Goal: Transaction & Acquisition: Book appointment/travel/reservation

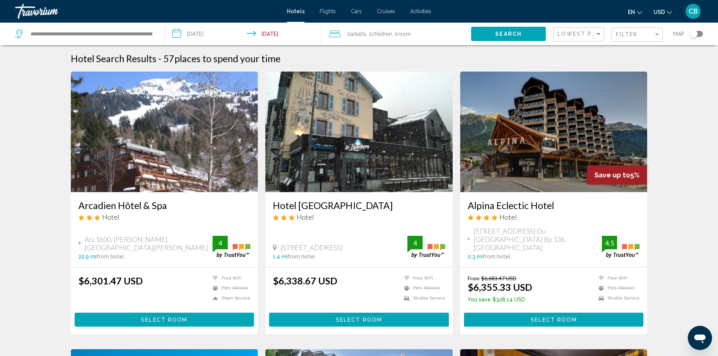
click at [174, 33] on input "**********" at bounding box center [245, 35] width 160 height 25
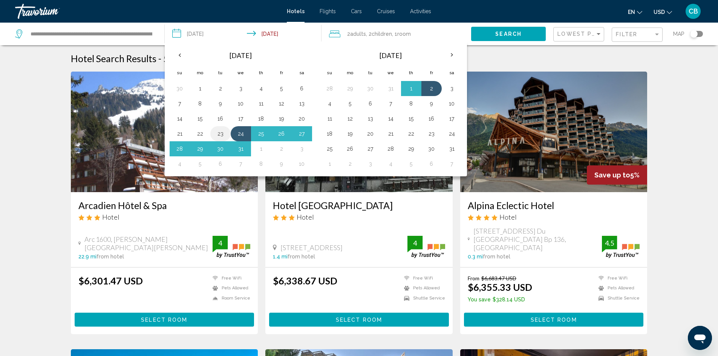
click at [220, 131] on button "23" at bounding box center [220, 133] width 12 height 11
click at [179, 166] on button "4" at bounding box center [180, 164] width 12 height 11
type input "**********"
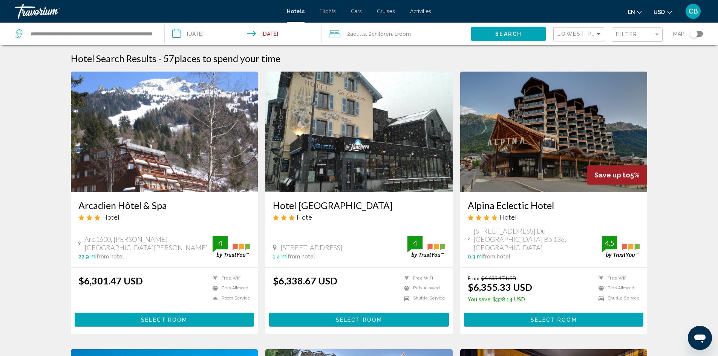
click at [371, 34] on span ", 2 Child Children" at bounding box center [379, 34] width 26 height 11
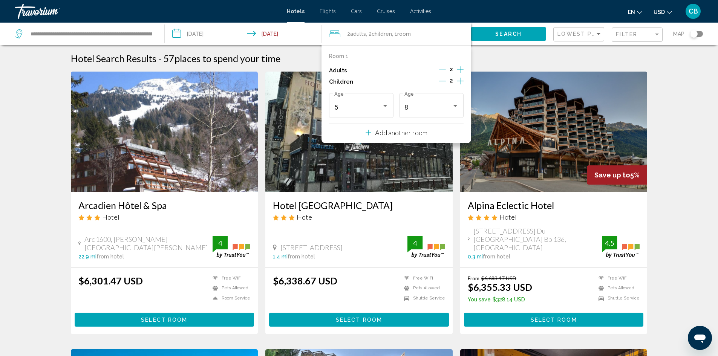
click at [443, 81] on icon "Decrement children" at bounding box center [442, 81] width 7 height 7
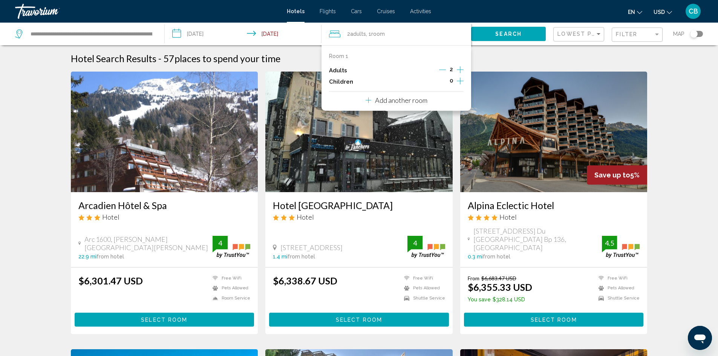
click at [407, 102] on p "Add another room" at bounding box center [401, 100] width 52 height 8
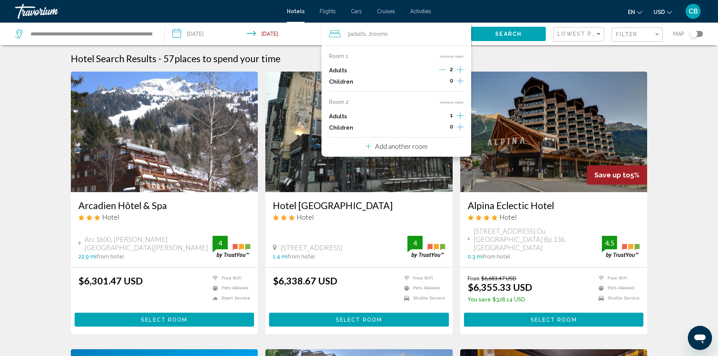
click at [460, 86] on icon "Increment children" at bounding box center [460, 80] width 7 height 9
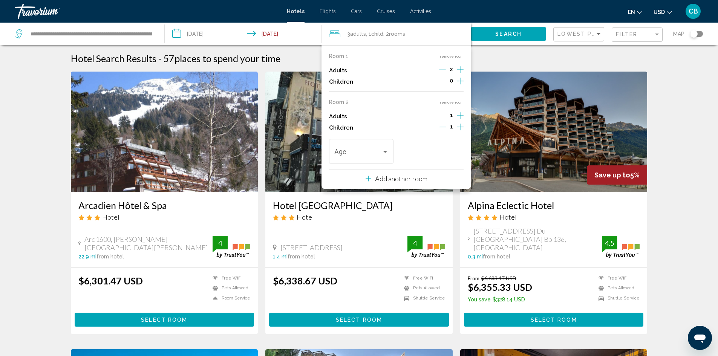
click at [460, 86] on icon "Increment children" at bounding box center [460, 80] width 7 height 9
click at [445, 70] on icon "Decrement adults" at bounding box center [442, 70] width 7 height 0
click at [459, 81] on icon "Increment children" at bounding box center [460, 80] width 7 height 9
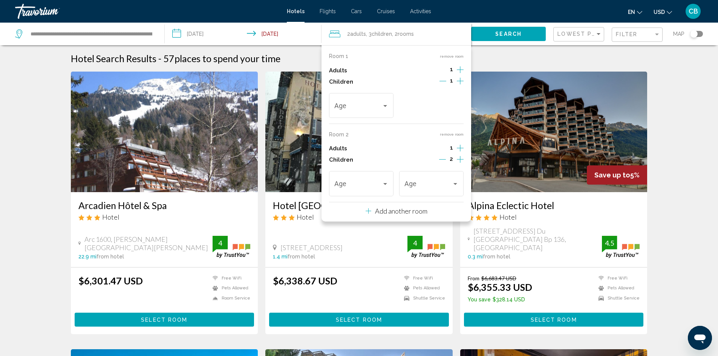
click at [549, 61] on div "Hotel Search Results - 57 places to spend your time" at bounding box center [359, 58] width 576 height 11
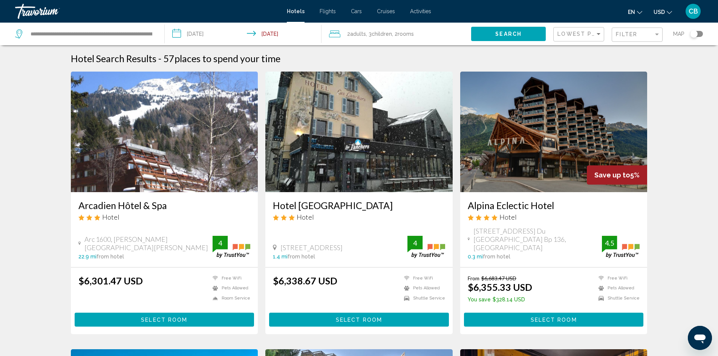
click at [361, 36] on span "Adults" at bounding box center [358, 34] width 16 height 6
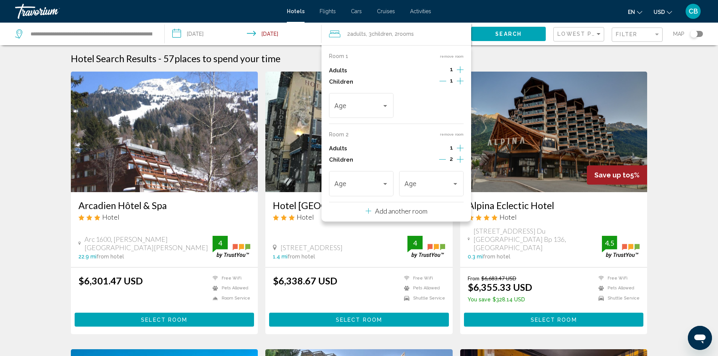
click at [459, 71] on icon "Increment adults" at bounding box center [460, 69] width 7 height 9
click at [385, 108] on div "Travelers: 3 adults, 3 children" at bounding box center [385, 106] width 7 height 6
click at [340, 134] on span "5" at bounding box center [361, 134] width 54 height 20
click at [460, 74] on icon "Increment adults" at bounding box center [460, 69] width 7 height 9
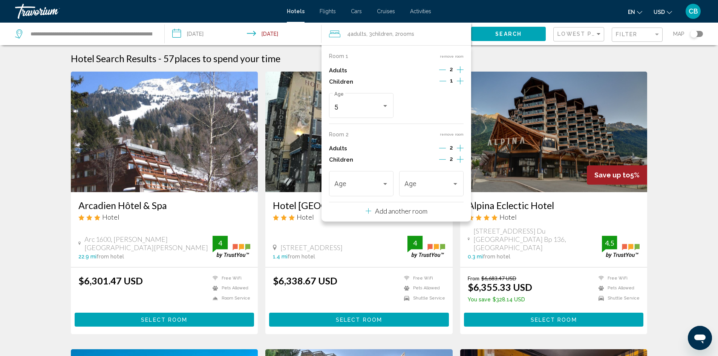
click at [444, 150] on icon "Decrement adults" at bounding box center [442, 148] width 7 height 7
click at [459, 74] on icon "Increment adults" at bounding box center [460, 69] width 7 height 9
click at [443, 160] on icon "Decrement children" at bounding box center [442, 159] width 7 height 7
click at [385, 186] on div "Travelers: 4 adults, 2 children" at bounding box center [385, 184] width 7 height 6
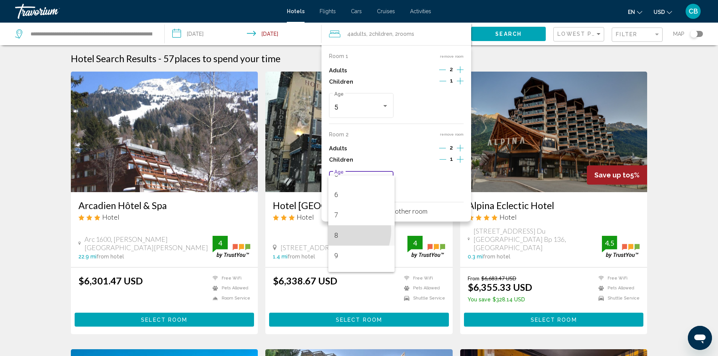
click at [337, 230] on span "8" at bounding box center [361, 235] width 54 height 20
click at [403, 212] on p "Add another room" at bounding box center [401, 211] width 52 height 8
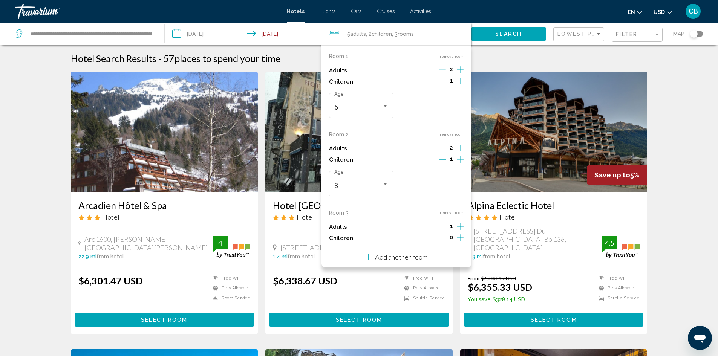
click at [405, 208] on div "Room 1 remove room Adults 2 Children 1 5 Age Room 2 remove room Adults 2 Childr…" at bounding box center [396, 156] width 150 height 222
click at [502, 31] on span "Search" at bounding box center [508, 34] width 26 height 6
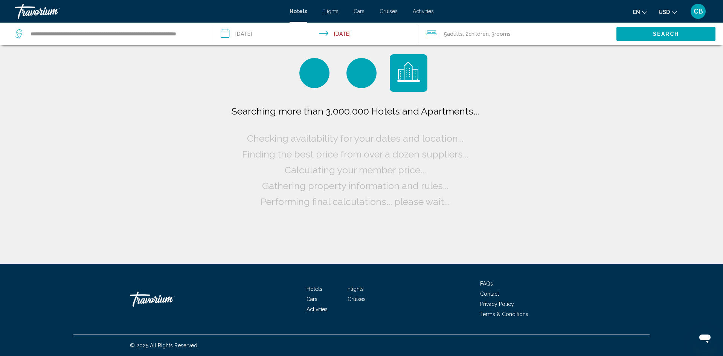
click at [471, 33] on span "Children" at bounding box center [479, 34] width 20 height 6
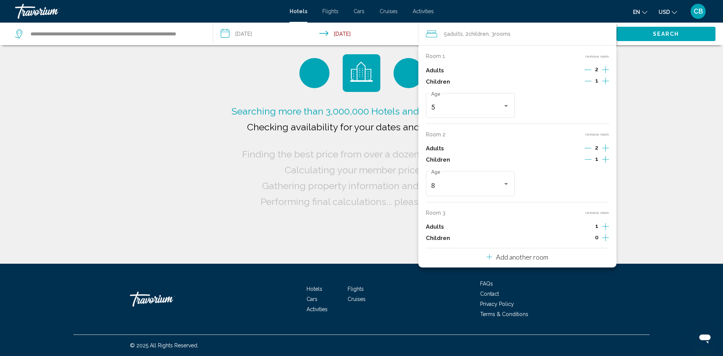
click at [475, 41] on div "5 Adult Adults , 2 Child Children , 3 Room rooms" at bounding box center [521, 34] width 191 height 23
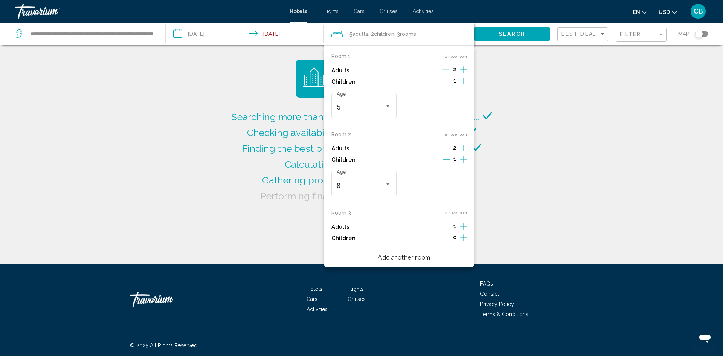
click at [548, 74] on div "Searching more than 3,000,000 Hotels and Apartments... Checking availability fo…" at bounding box center [361, 132] width 723 height 264
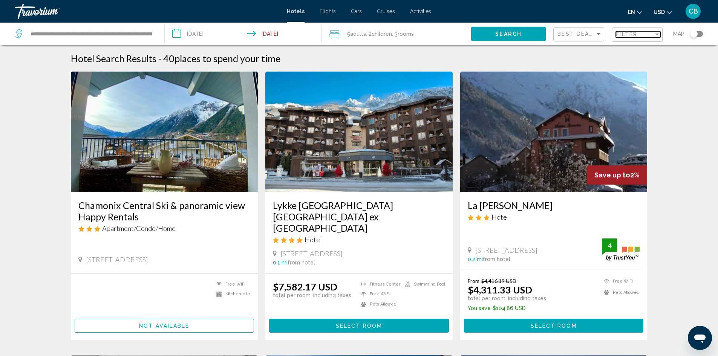
click at [647, 35] on div "Filter" at bounding box center [635, 34] width 38 height 6
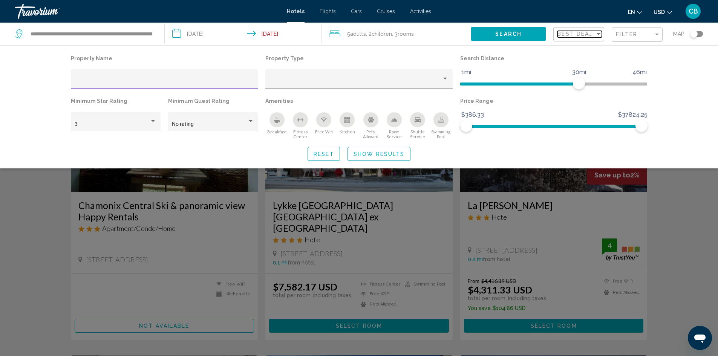
click at [593, 34] on span "Best Deals" at bounding box center [577, 34] width 40 height 6
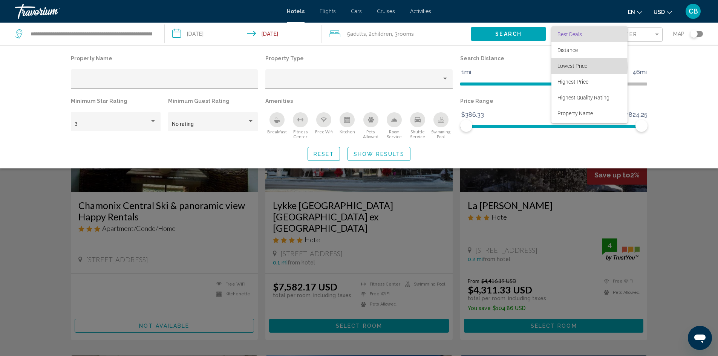
click at [572, 67] on span "Lowest Price" at bounding box center [572, 66] width 30 height 6
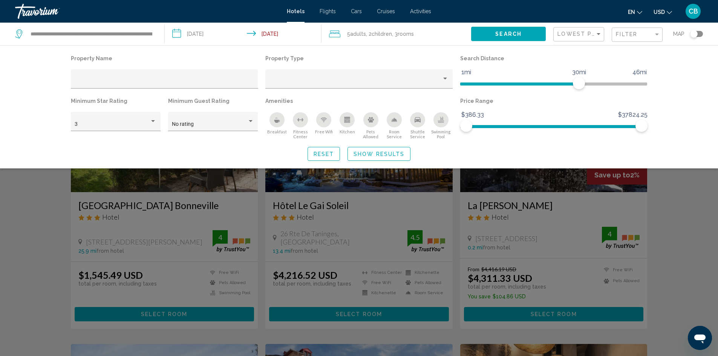
click at [400, 202] on div "Search widget" at bounding box center [359, 234] width 718 height 243
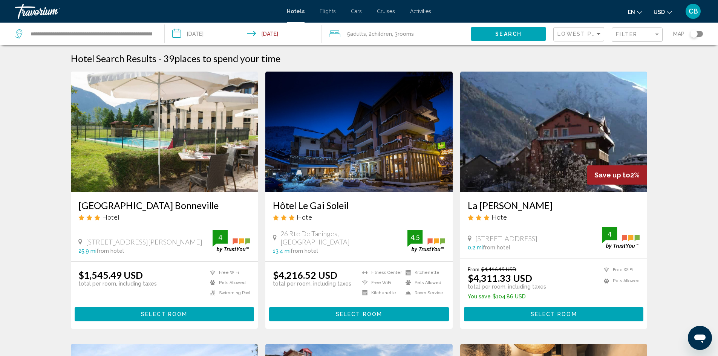
click at [189, 183] on img "Main content" at bounding box center [164, 132] width 187 height 121
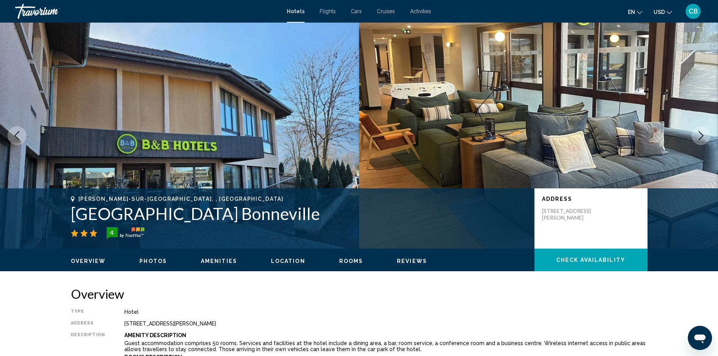
scroll to position [38, 0]
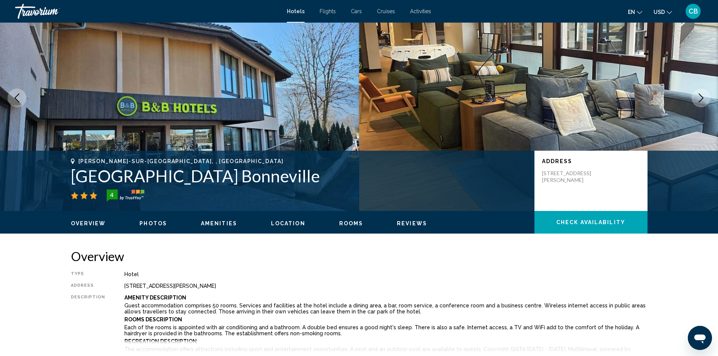
drag, startPoint x: 122, startPoint y: 286, endPoint x: 252, endPoint y: 288, distance: 130.0
click at [252, 288] on div "[STREET_ADDRESS][PERSON_NAME]" at bounding box center [385, 286] width 523 height 6
copy div "[STREET_ADDRESS][PERSON_NAME]"
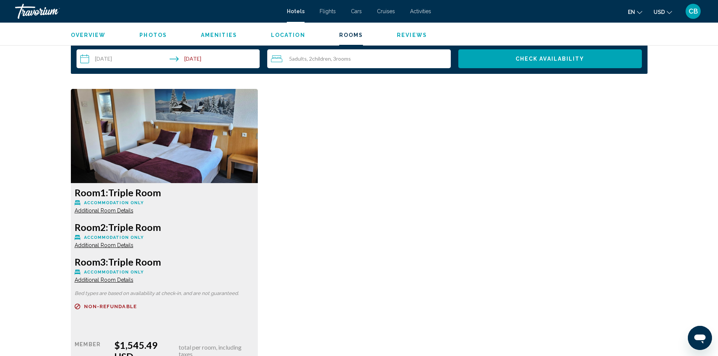
scroll to position [980, 0]
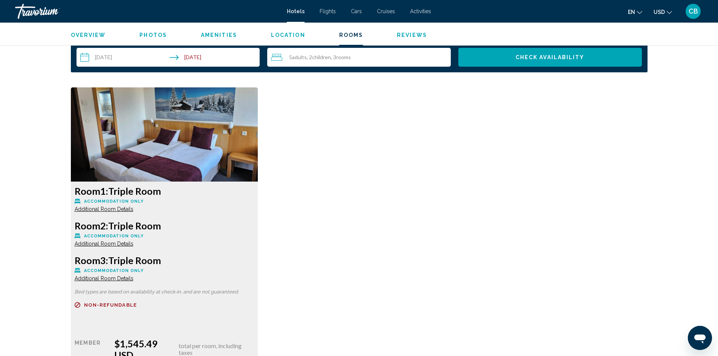
click at [208, 242] on div "Room 1: Triple Room Accommodation Only Additional Room Details Room 2: Triple R…" at bounding box center [164, 298] width 187 height 232
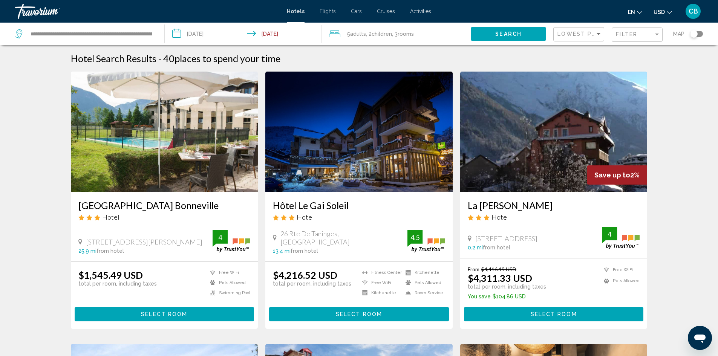
click at [353, 32] on span "Adults" at bounding box center [358, 34] width 16 height 6
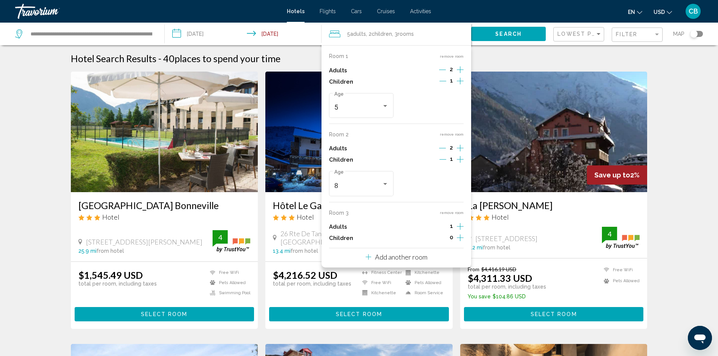
click at [360, 253] on div "Room 1 remove room Adults 2 Children 1 5 Age Room 2 remove room Adults 2 Childr…" at bounding box center [396, 156] width 150 height 222
click at [441, 80] on icon "Decrement children" at bounding box center [442, 81] width 7 height 7
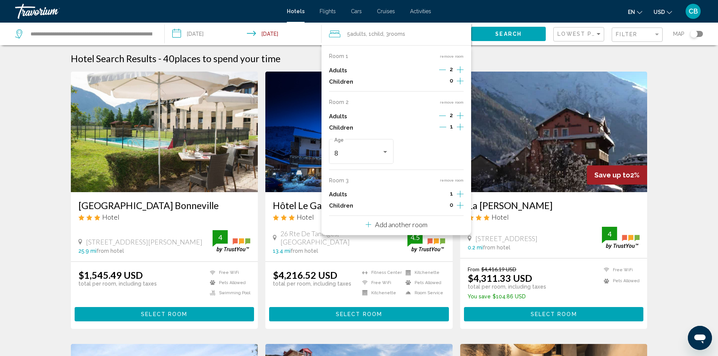
click at [443, 127] on icon "Decrement children" at bounding box center [442, 127] width 7 height 0
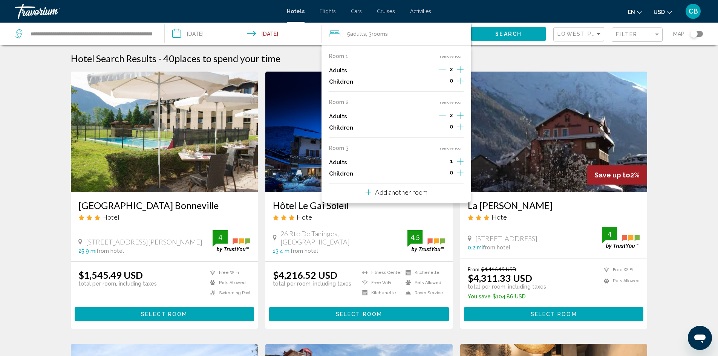
click at [459, 74] on icon "Increment adults" at bounding box center [460, 69] width 7 height 9
click at [442, 162] on icon "Decrement adults" at bounding box center [442, 161] width 7 height 7
click at [446, 150] on button "remove room" at bounding box center [452, 148] width 24 height 5
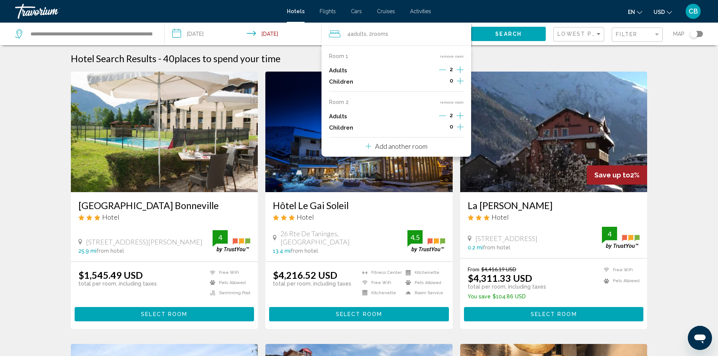
click at [389, 147] on p "Add another room" at bounding box center [401, 146] width 52 height 8
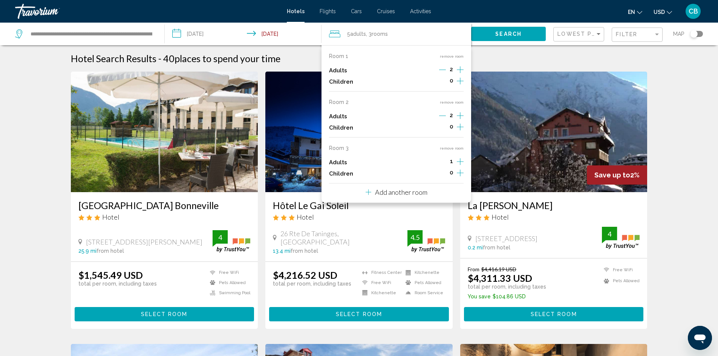
click at [443, 115] on icon "Decrement adults" at bounding box center [442, 115] width 7 height 7
click at [461, 84] on icon "Increment children" at bounding box center [460, 81] width 7 height 7
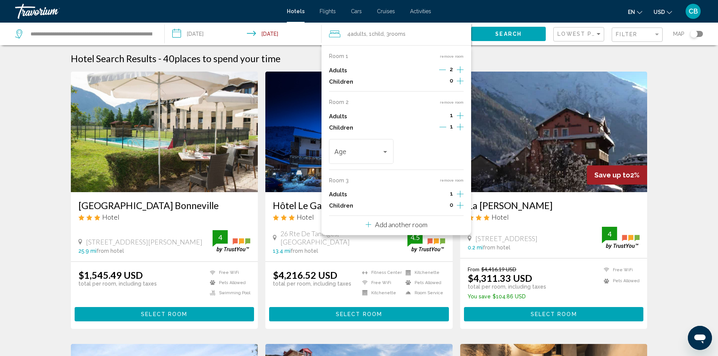
click at [443, 126] on icon "Decrement children" at bounding box center [442, 127] width 7 height 7
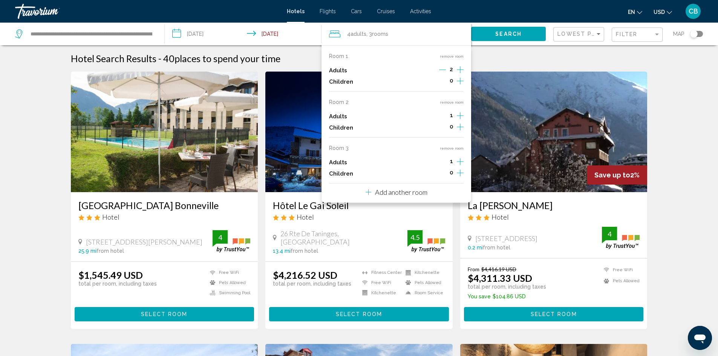
click at [461, 86] on icon "Increment children" at bounding box center [460, 80] width 7 height 9
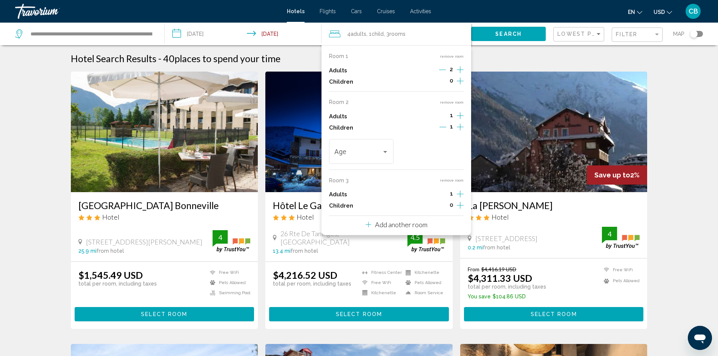
click at [461, 86] on icon "Increment children" at bounding box center [460, 80] width 7 height 9
click at [385, 151] on div "Travelers: 4 adults, 2 children" at bounding box center [385, 152] width 4 height 2
click at [342, 220] on span "5" at bounding box center [361, 217] width 54 height 20
click at [452, 152] on div "Travelers: 4 adults, 2 children" at bounding box center [455, 152] width 7 height 6
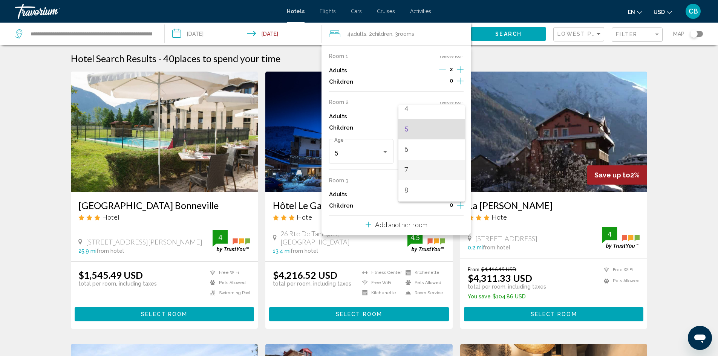
scroll to position [139, 0]
click at [414, 137] on span "8" at bounding box center [431, 139] width 54 height 20
click at [405, 111] on div "Adults 1" at bounding box center [396, 116] width 135 height 11
click at [448, 180] on button "remove room" at bounding box center [452, 180] width 24 height 5
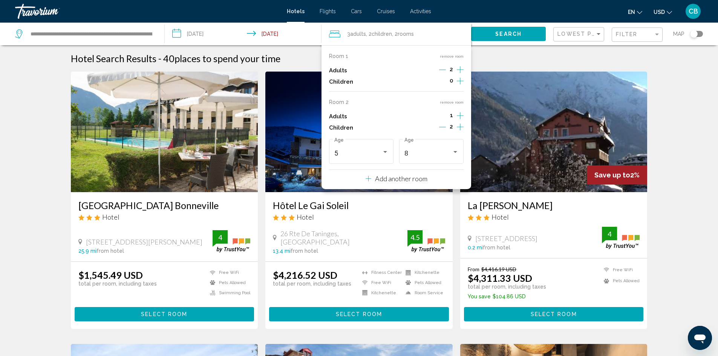
click at [398, 180] on p "Add another room" at bounding box center [401, 178] width 52 height 8
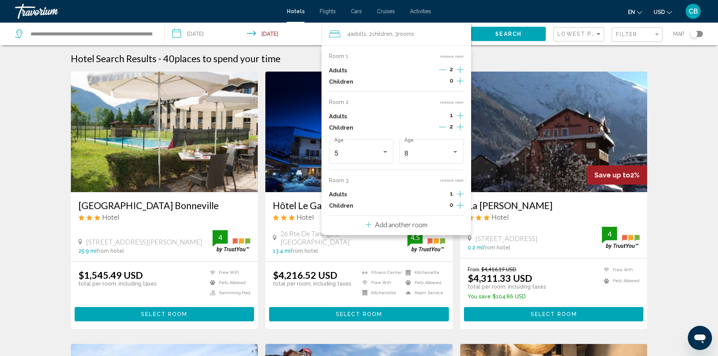
click at [445, 182] on button "remove room" at bounding box center [452, 180] width 24 height 5
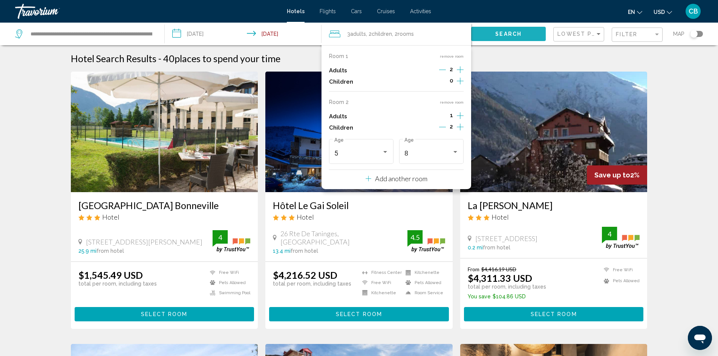
click at [504, 32] on span "Search" at bounding box center [508, 34] width 26 height 6
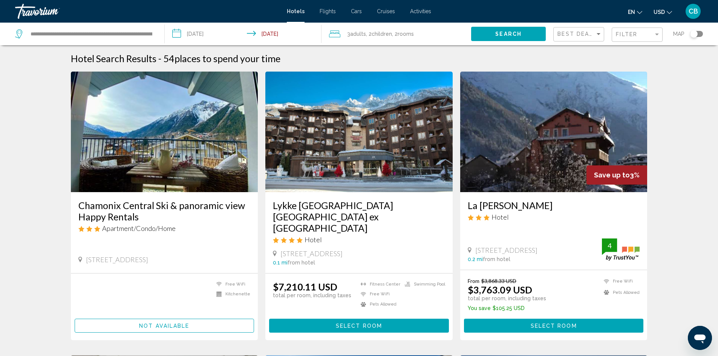
click at [633, 40] on div "Filter" at bounding box center [638, 35] width 44 height 14
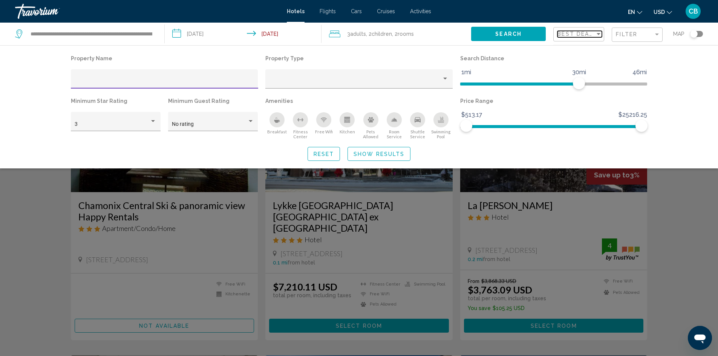
click at [599, 32] on div "Sort by" at bounding box center [598, 34] width 7 height 6
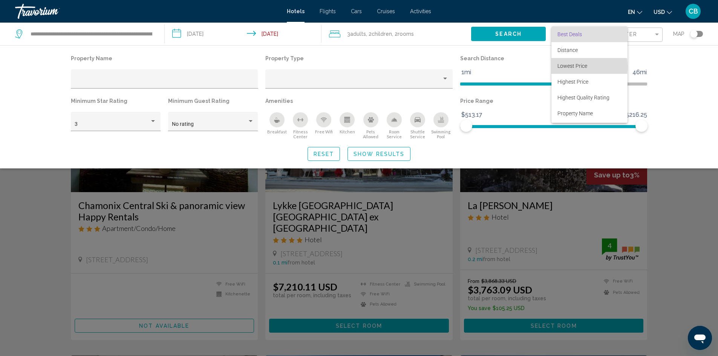
click at [570, 67] on span "Lowest Price" at bounding box center [572, 66] width 30 height 6
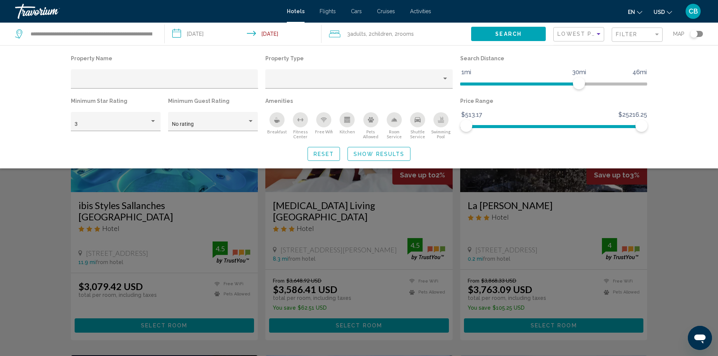
click at [377, 155] on span "Show Results" at bounding box center [378, 154] width 51 height 6
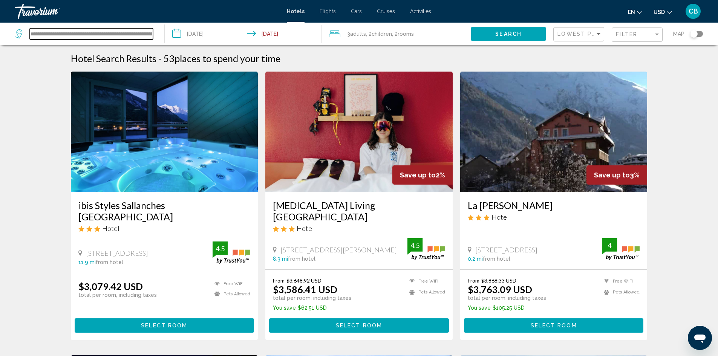
click at [117, 29] on input "**********" at bounding box center [91, 33] width 123 height 11
click at [148, 32] on input "**********" at bounding box center [91, 33] width 123 height 11
drag, startPoint x: 151, startPoint y: 33, endPoint x: 58, endPoint y: 35, distance: 92.7
click at [58, 35] on input "**********" at bounding box center [91, 33] width 123 height 11
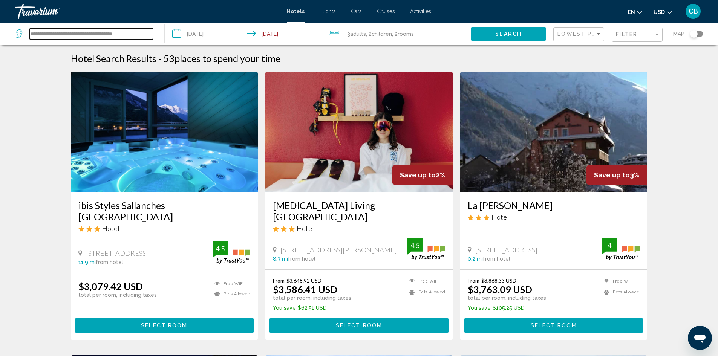
scroll to position [0, 0]
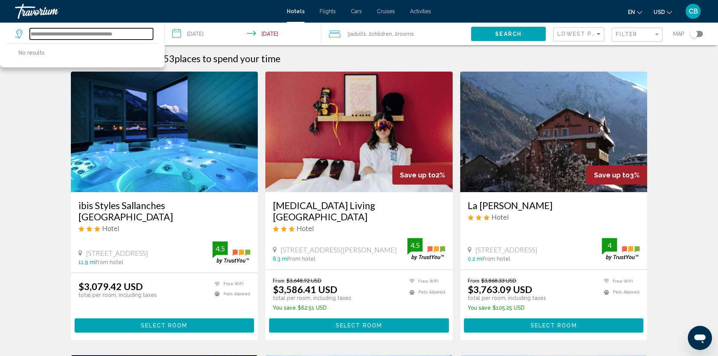
drag, startPoint x: 147, startPoint y: 34, endPoint x: 55, endPoint y: 36, distance: 91.9
click at [55, 36] on input "**********" at bounding box center [91, 33] width 123 height 11
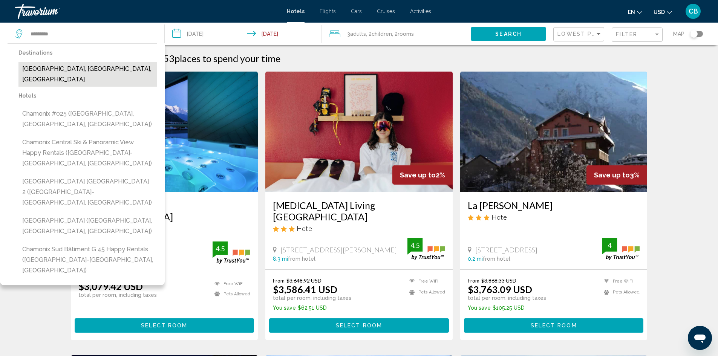
click at [61, 67] on button "[GEOGRAPHIC_DATA], [GEOGRAPHIC_DATA], [GEOGRAPHIC_DATA]" at bounding box center [87, 74] width 139 height 25
type input "**********"
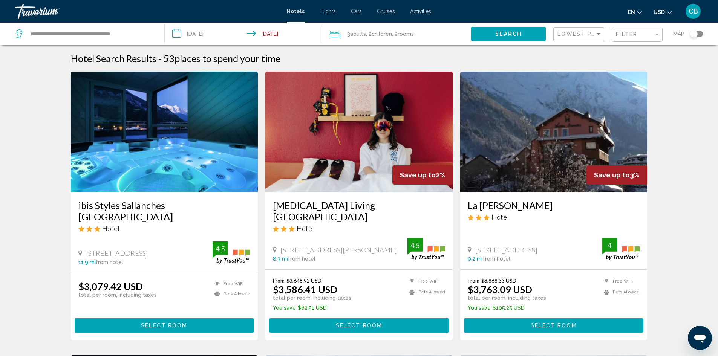
click at [495, 37] on button "Search" at bounding box center [508, 34] width 75 height 14
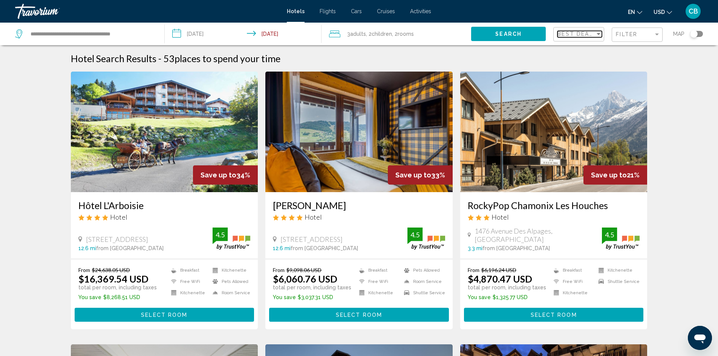
click at [598, 34] on div "Sort by" at bounding box center [598, 34] width 4 height 2
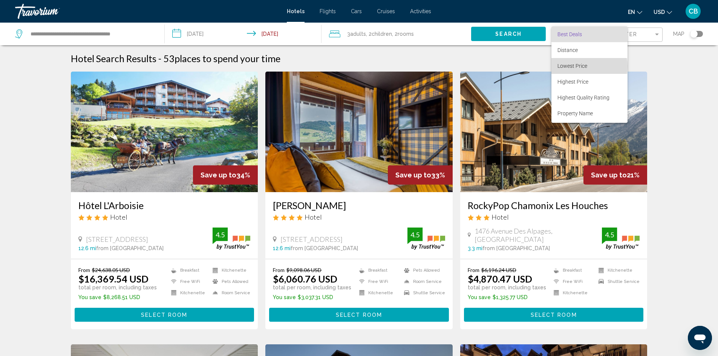
click at [579, 66] on span "Lowest Price" at bounding box center [572, 66] width 30 height 6
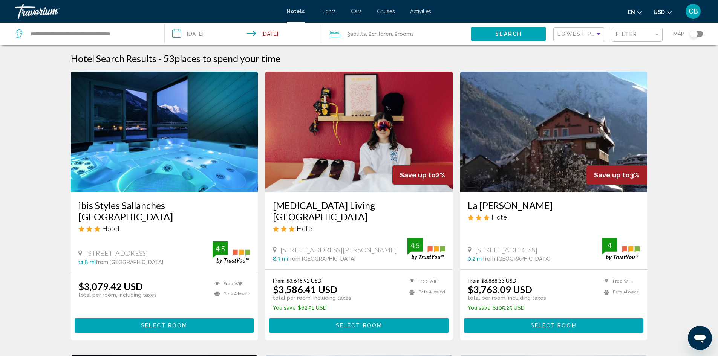
click at [571, 159] on img "Main content" at bounding box center [553, 132] width 187 height 121
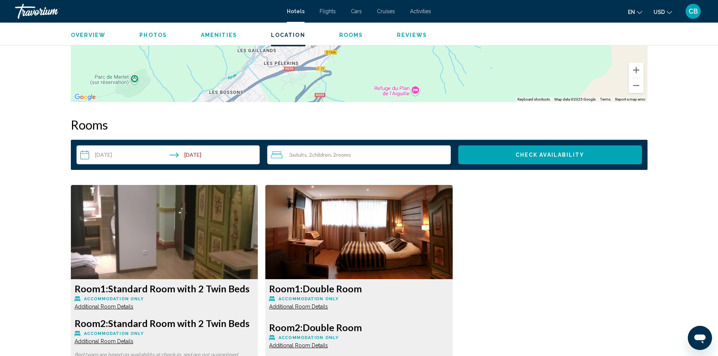
scroll to position [867, 0]
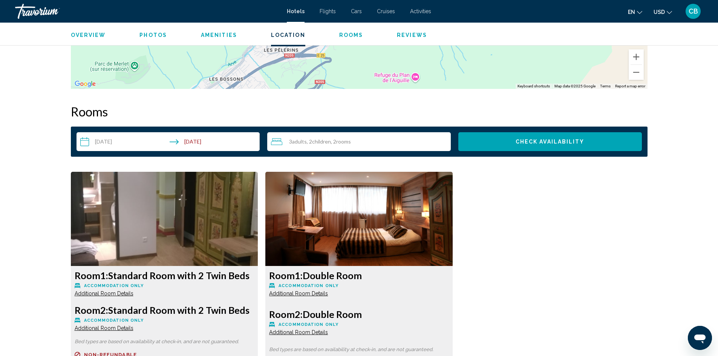
click at [574, 142] on span "Check Availability" at bounding box center [549, 142] width 69 height 6
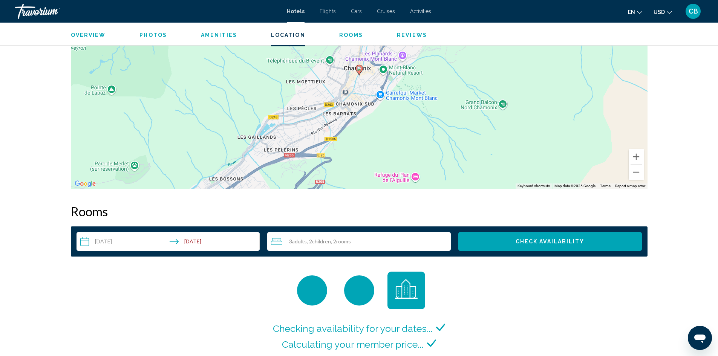
scroll to position [850, 0]
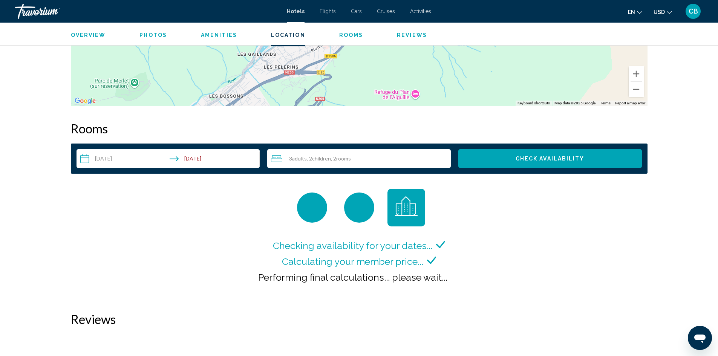
click at [563, 161] on span "Check Availability" at bounding box center [549, 159] width 69 height 6
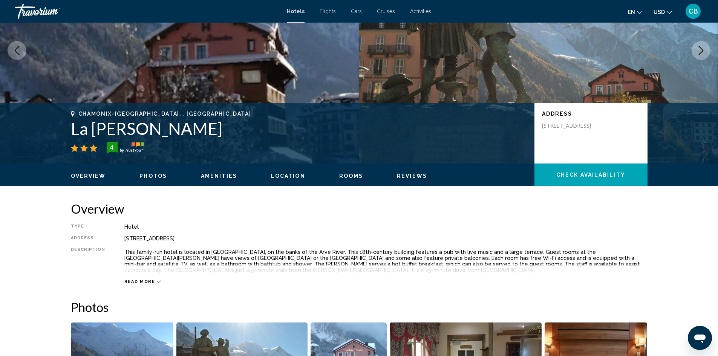
scroll to position [113, 0]
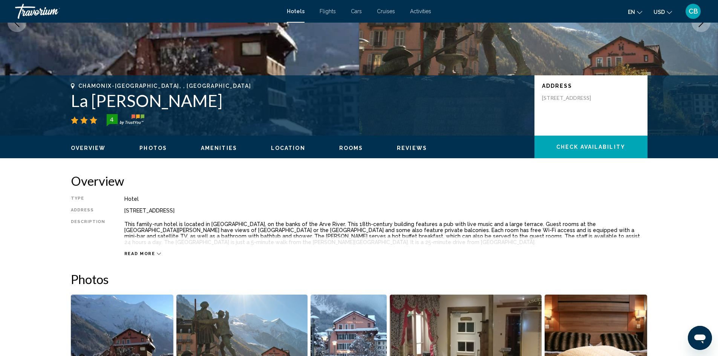
click at [143, 254] on span "Read more" at bounding box center [139, 253] width 31 height 5
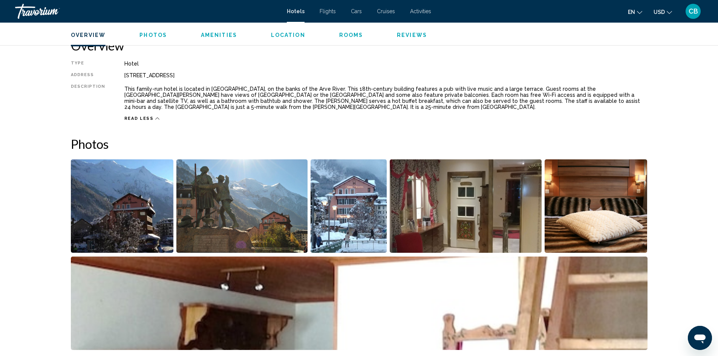
scroll to position [301, 0]
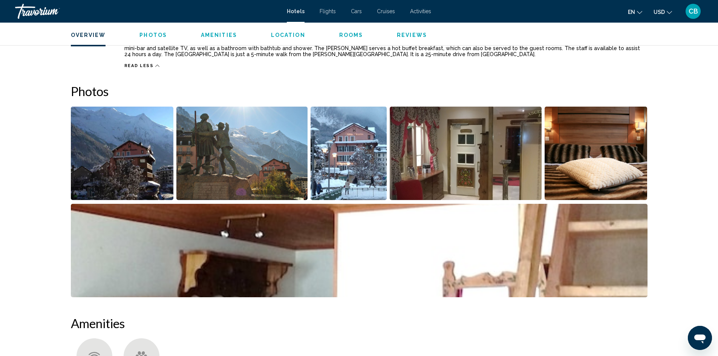
click at [464, 165] on img "Open full-screen image slider" at bounding box center [466, 153] width 152 height 93
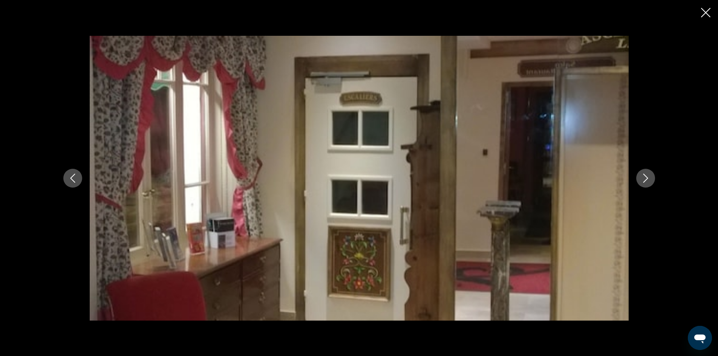
click at [647, 179] on icon "Next image" at bounding box center [645, 178] width 9 height 9
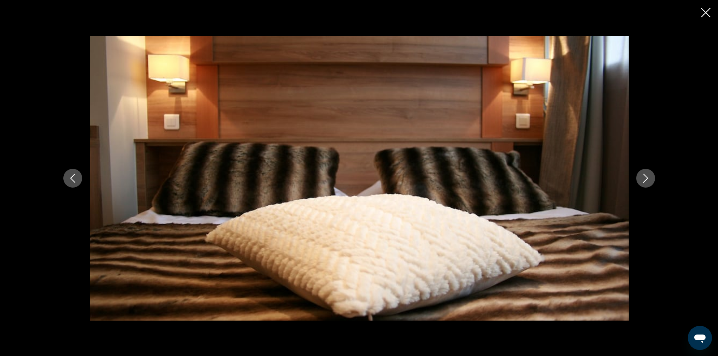
click at [647, 179] on icon "Next image" at bounding box center [645, 178] width 9 height 9
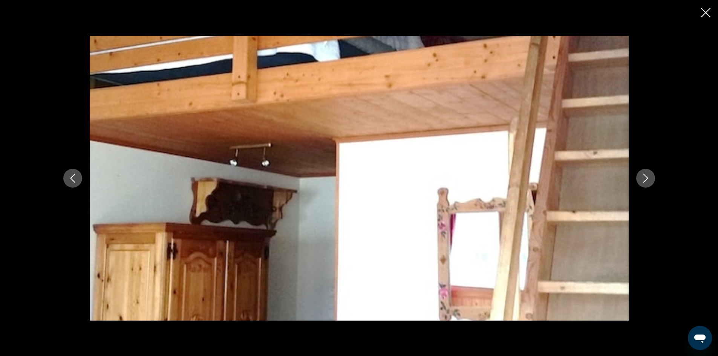
click at [647, 179] on icon "Next image" at bounding box center [645, 178] width 9 height 9
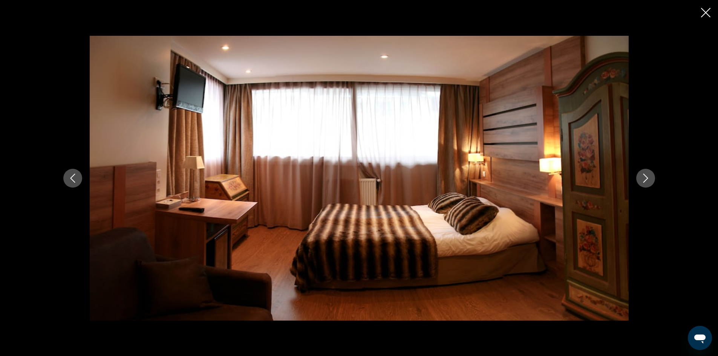
click at [647, 179] on icon "Next image" at bounding box center [645, 178] width 9 height 9
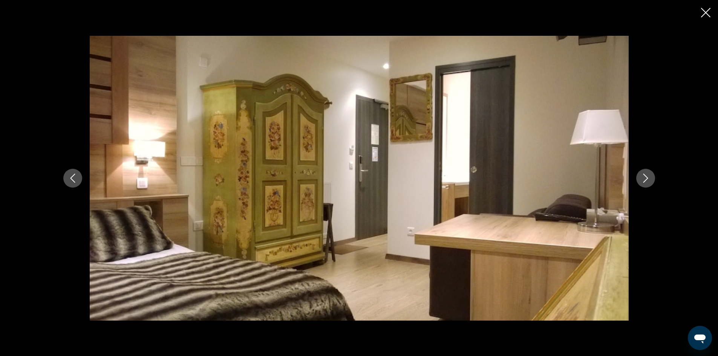
click at [647, 179] on icon "Next image" at bounding box center [645, 178] width 9 height 9
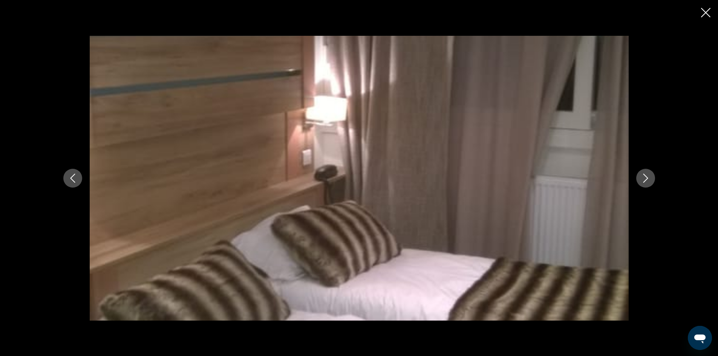
click at [647, 179] on icon "Next image" at bounding box center [645, 178] width 9 height 9
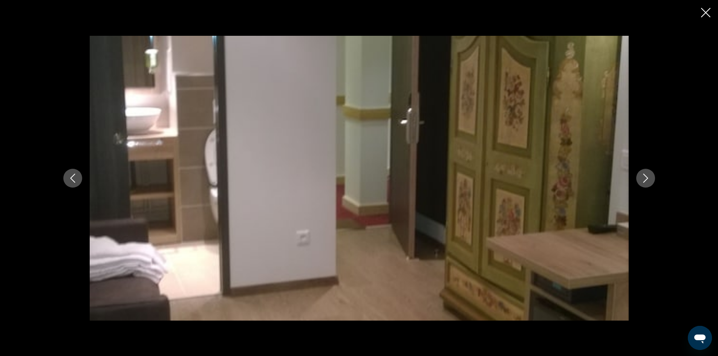
click at [647, 179] on icon "Next image" at bounding box center [645, 178] width 9 height 9
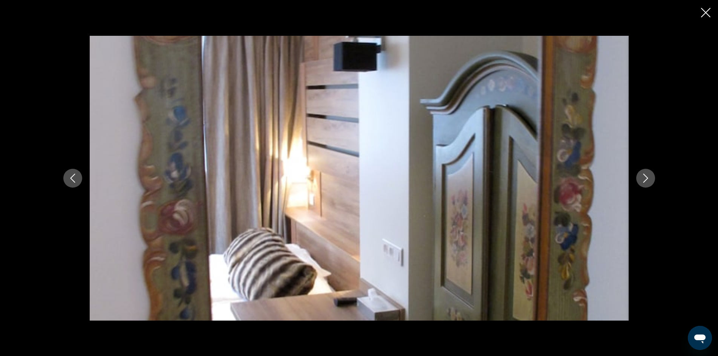
click at [647, 179] on icon "Next image" at bounding box center [645, 178] width 9 height 9
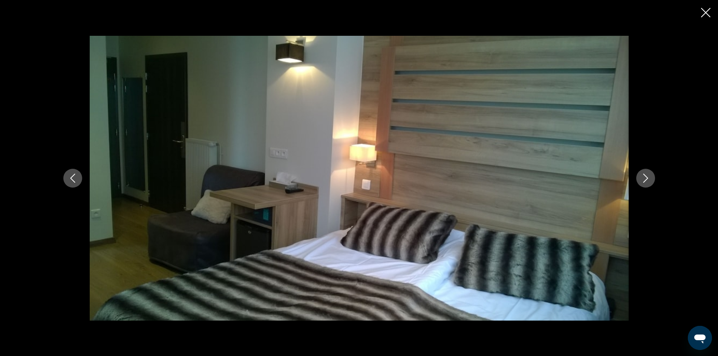
click at [647, 179] on icon "Next image" at bounding box center [645, 178] width 9 height 9
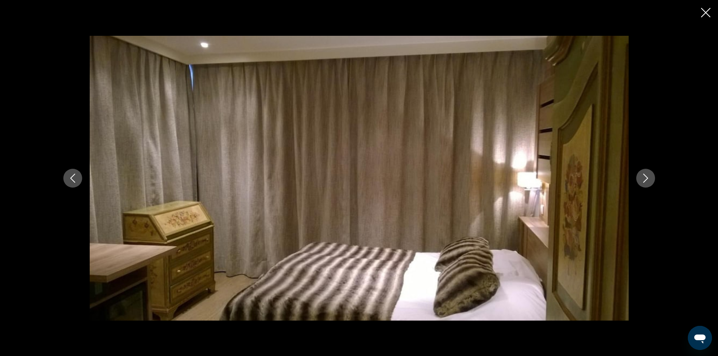
click at [710, 14] on icon "Close slideshow" at bounding box center [705, 12] width 9 height 9
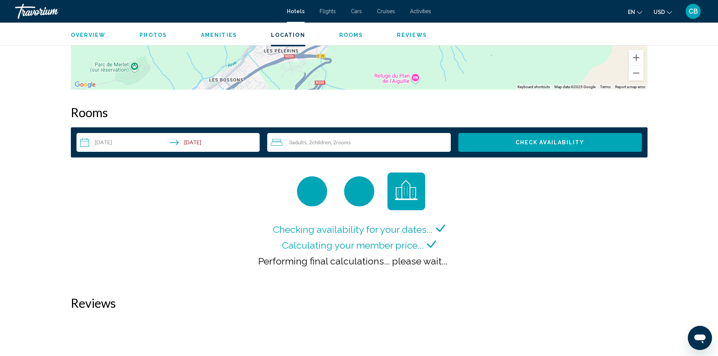
scroll to position [942, 0]
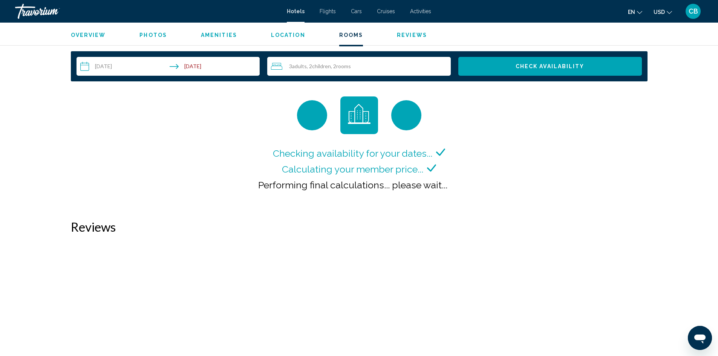
click at [193, 70] on input "**********" at bounding box center [169, 67] width 186 height 21
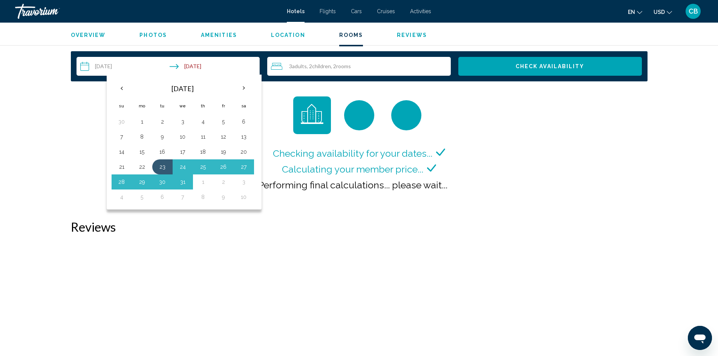
click at [193, 70] on input "**********" at bounding box center [169, 67] width 186 height 21
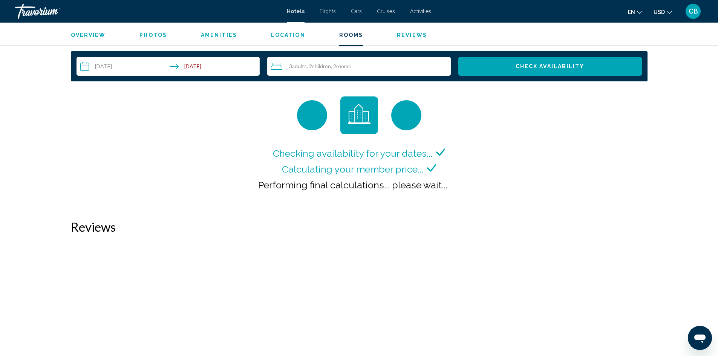
click at [344, 69] on span "rooms" at bounding box center [343, 66] width 15 height 6
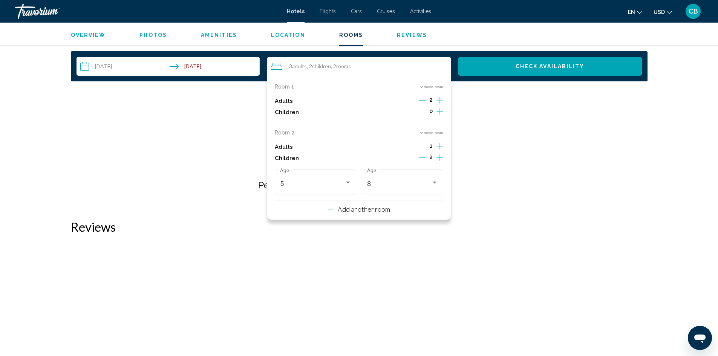
click at [553, 168] on div "Checking availability for your dates... Calculating your member price... Perfor…" at bounding box center [359, 150] width 576 height 108
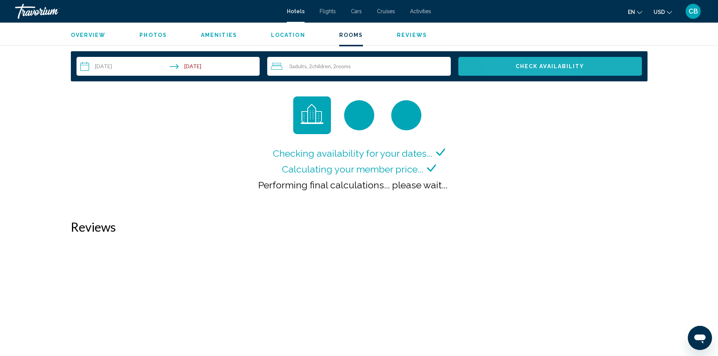
click at [514, 66] on button "Check Availability" at bounding box center [549, 66] width 183 height 19
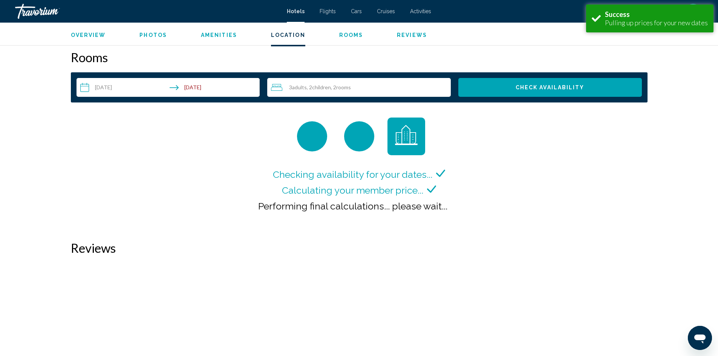
scroll to position [925, 0]
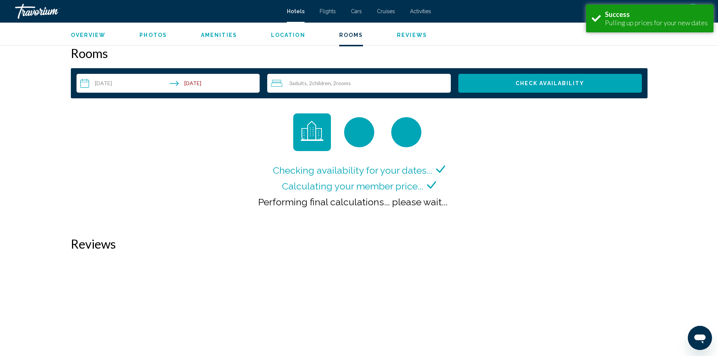
click at [557, 81] on span "Check Availability" at bounding box center [549, 84] width 69 height 6
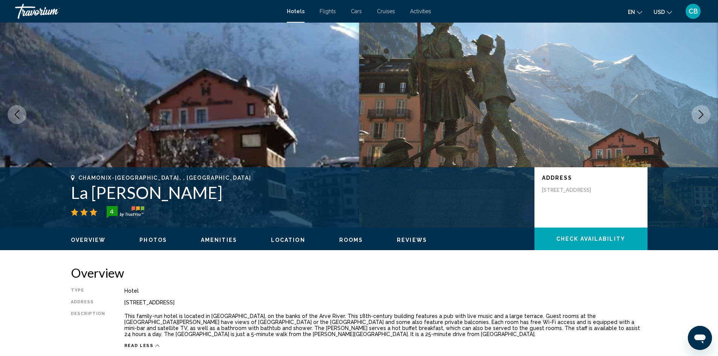
scroll to position [21, 0]
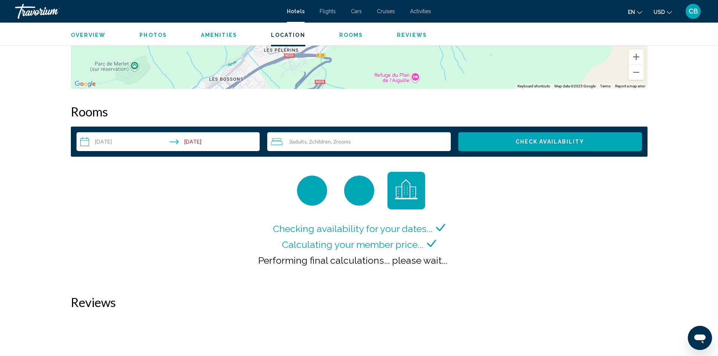
scroll to position [640, 0]
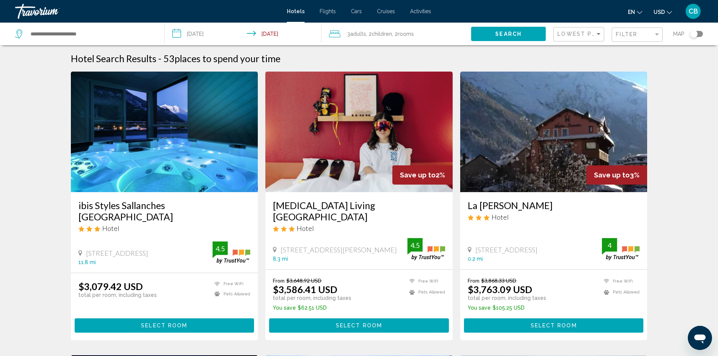
click at [527, 318] on button "Select Room" at bounding box center [554, 325] width 180 height 14
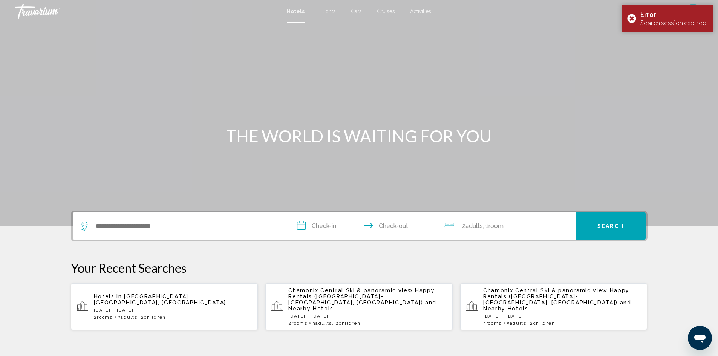
click at [177, 297] on p "Hotels in [GEOGRAPHIC_DATA], [GEOGRAPHIC_DATA], [GEOGRAPHIC_DATA]" at bounding box center [173, 299] width 158 height 12
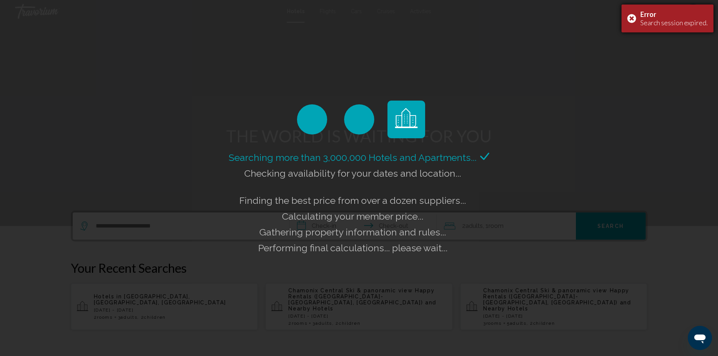
click at [634, 18] on div "Error Search session expired." at bounding box center [667, 19] width 92 height 28
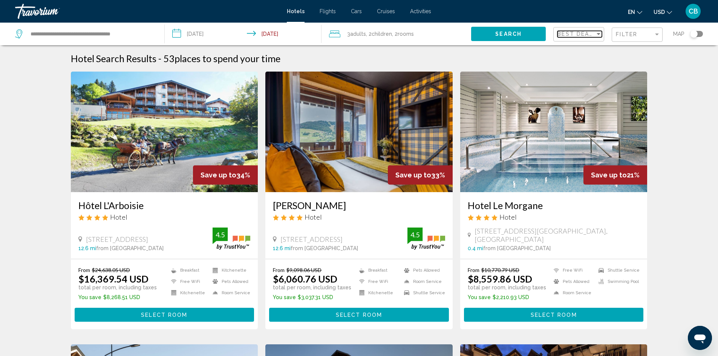
click at [588, 34] on span "Best Deals" at bounding box center [577, 34] width 40 height 6
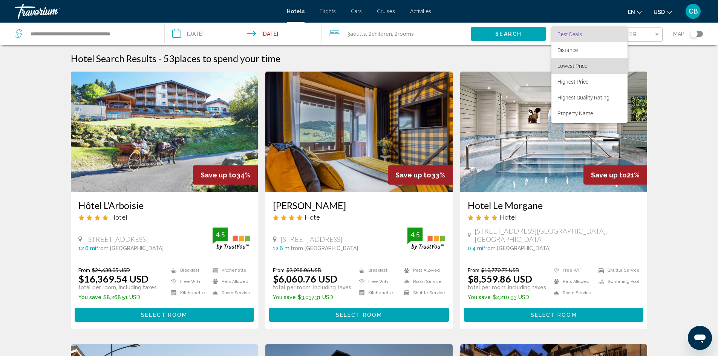
click at [578, 63] on span "Lowest Price" at bounding box center [572, 66] width 30 height 6
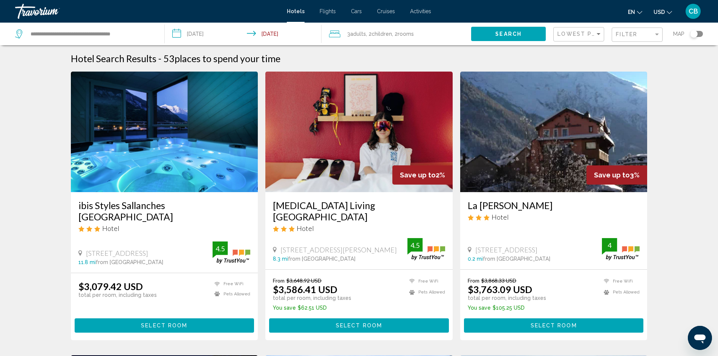
click at [162, 143] on img "Main content" at bounding box center [164, 132] width 187 height 121
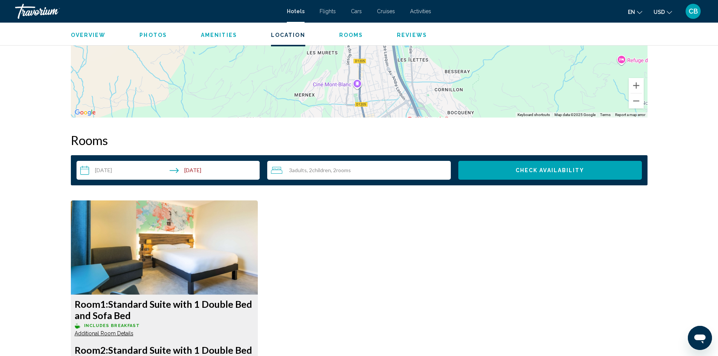
scroll to position [904, 0]
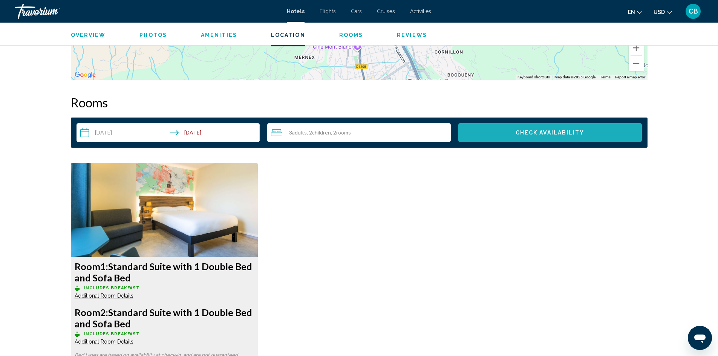
click at [540, 130] on span "Check Availability" at bounding box center [549, 133] width 69 height 6
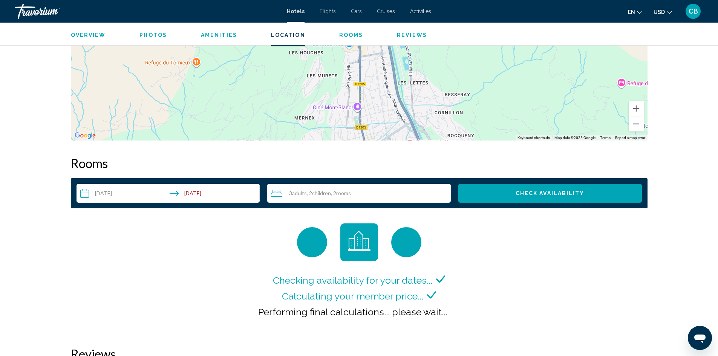
scroll to position [867, 0]
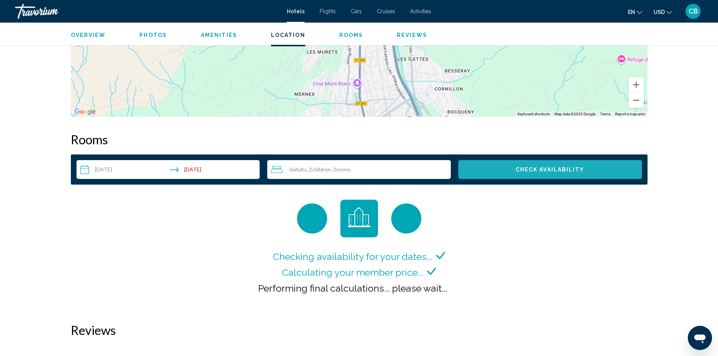
click at [551, 169] on span "Check Availability" at bounding box center [549, 170] width 69 height 6
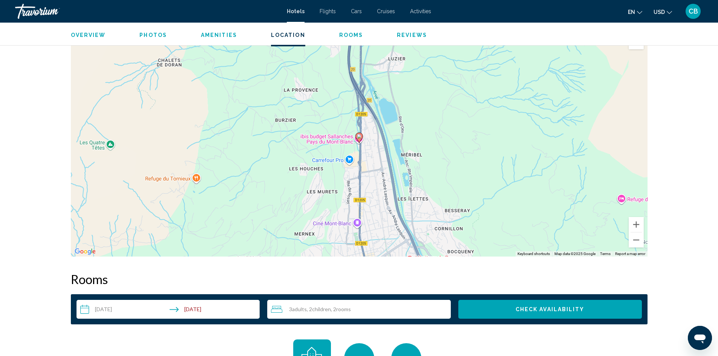
scroll to position [878, 0]
